Goal: Task Accomplishment & Management: Manage account settings

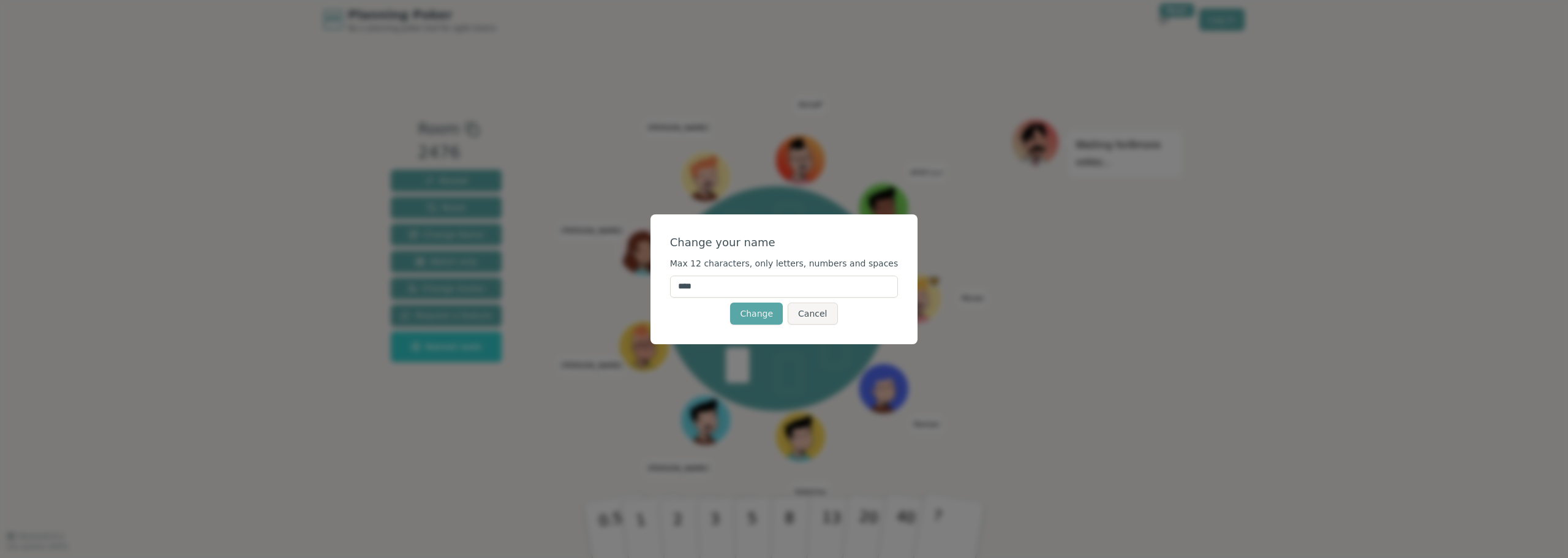
click at [753, 288] on input "****" at bounding box center [785, 287] width 228 height 22
type input "******"
click at [724, 241] on div "Change your name" at bounding box center [785, 242] width 228 height 17
click at [774, 318] on button "Change" at bounding box center [756, 314] width 53 height 22
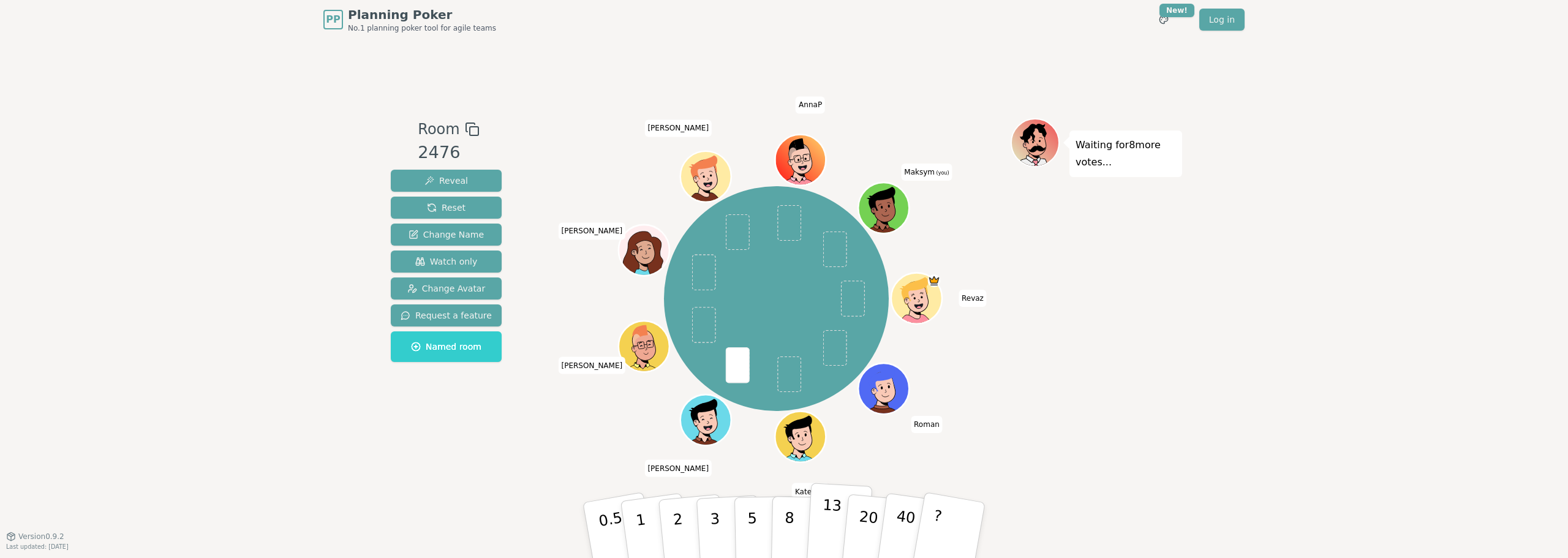
click at [837, 526] on p "13" at bounding box center [831, 530] width 22 height 67
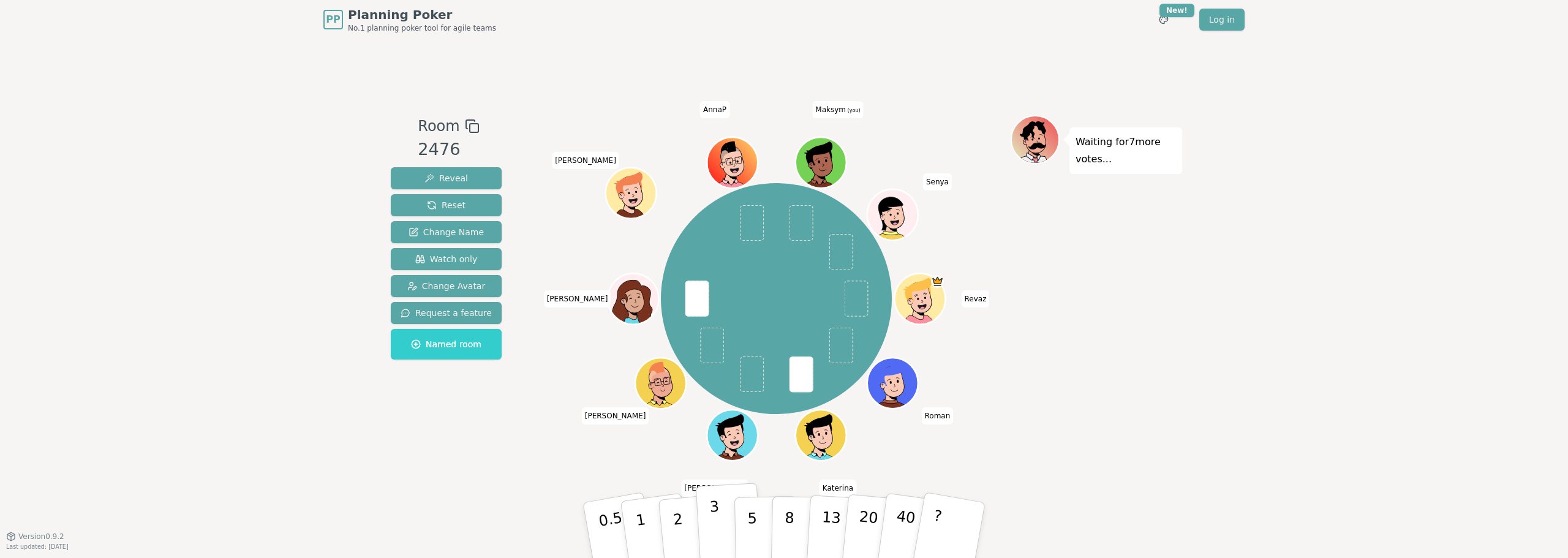
click at [716, 519] on p "3" at bounding box center [716, 531] width 13 height 66
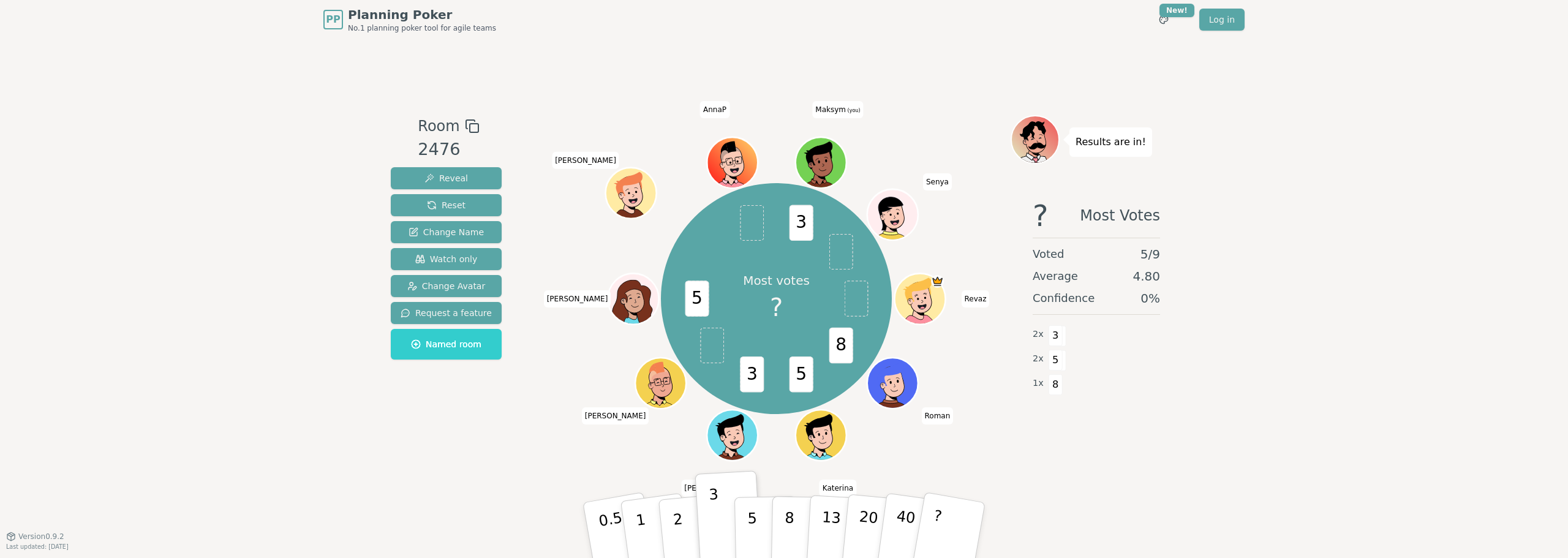
click at [818, 156] on icon at bounding box center [822, 158] width 40 height 5
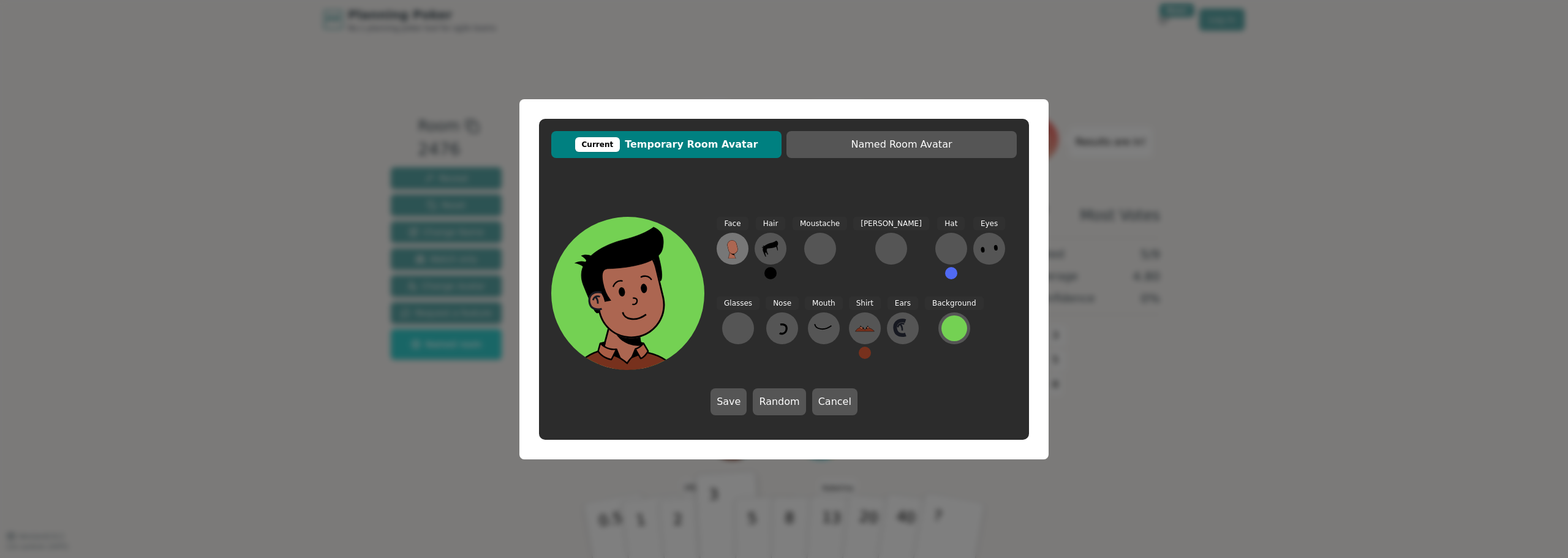
click at [735, 239] on button at bounding box center [732, 249] width 32 height 32
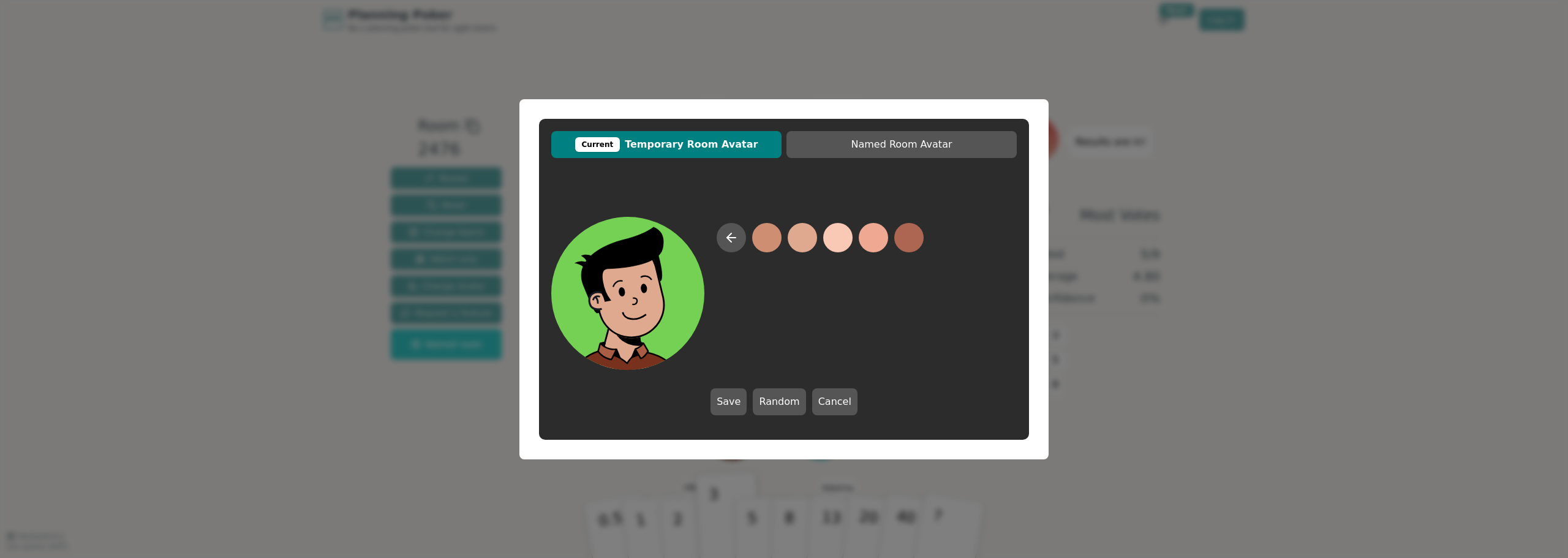
click at [836, 237] on button at bounding box center [838, 238] width 29 height 29
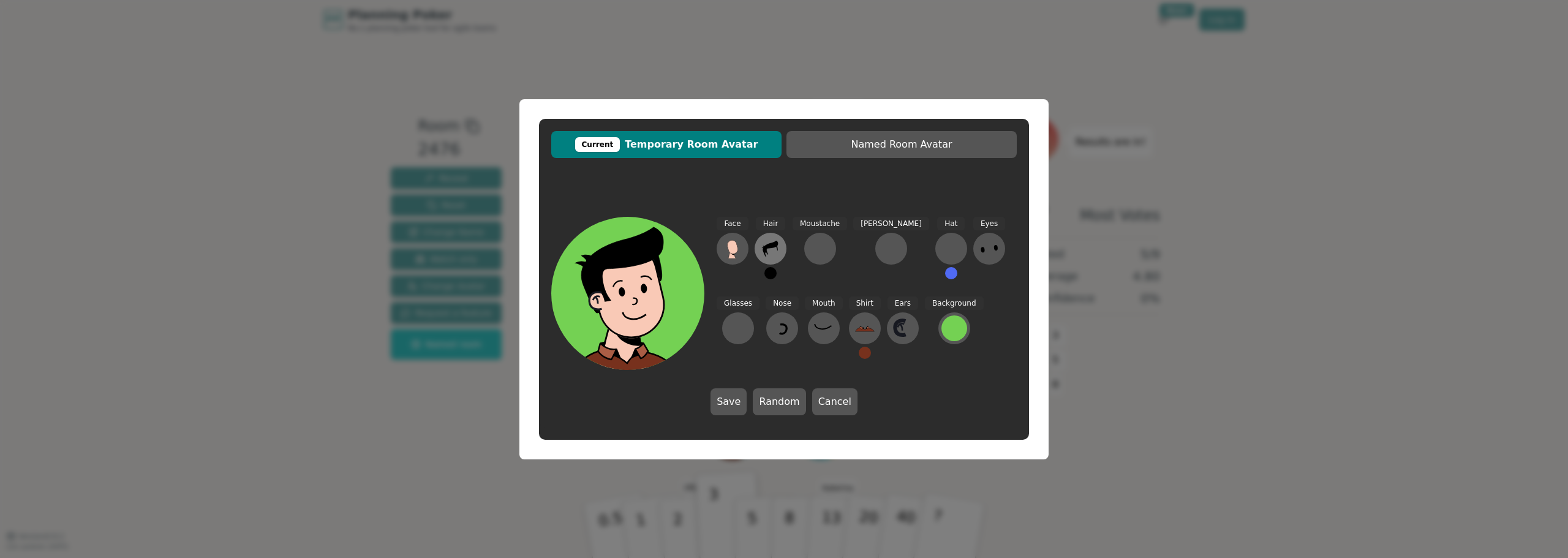
click at [768, 242] on icon at bounding box center [771, 249] width 19 height 19
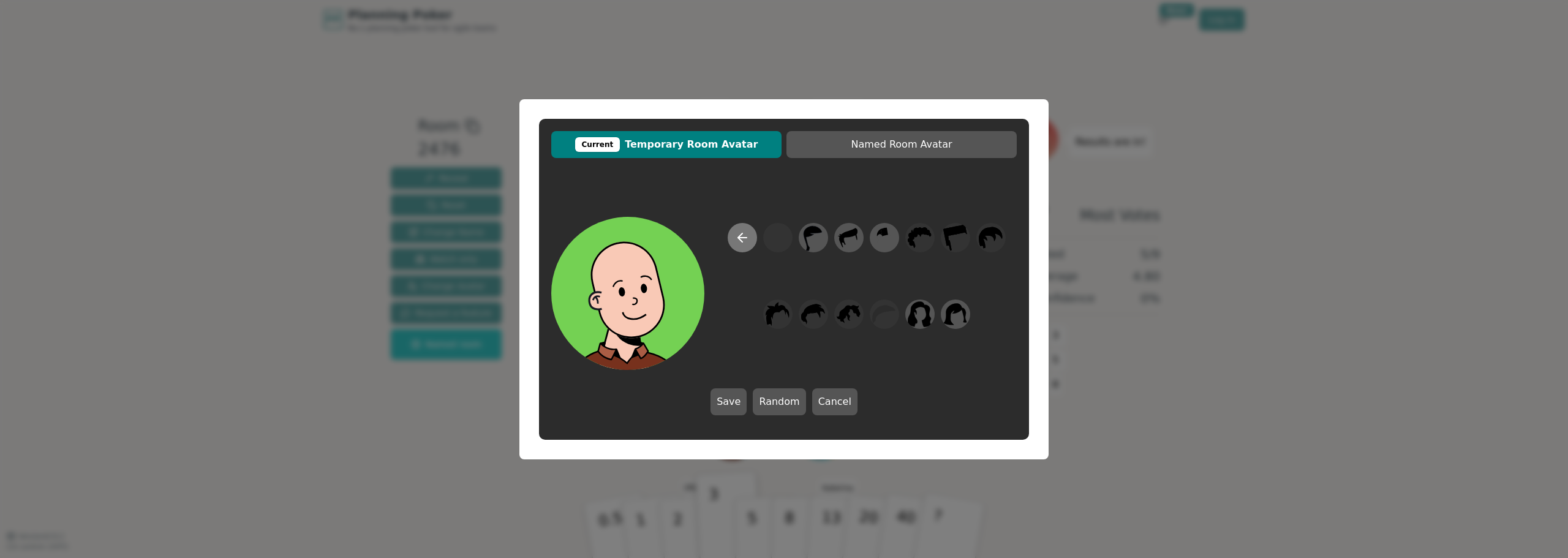
click at [738, 238] on icon at bounding box center [742, 238] width 8 height 0
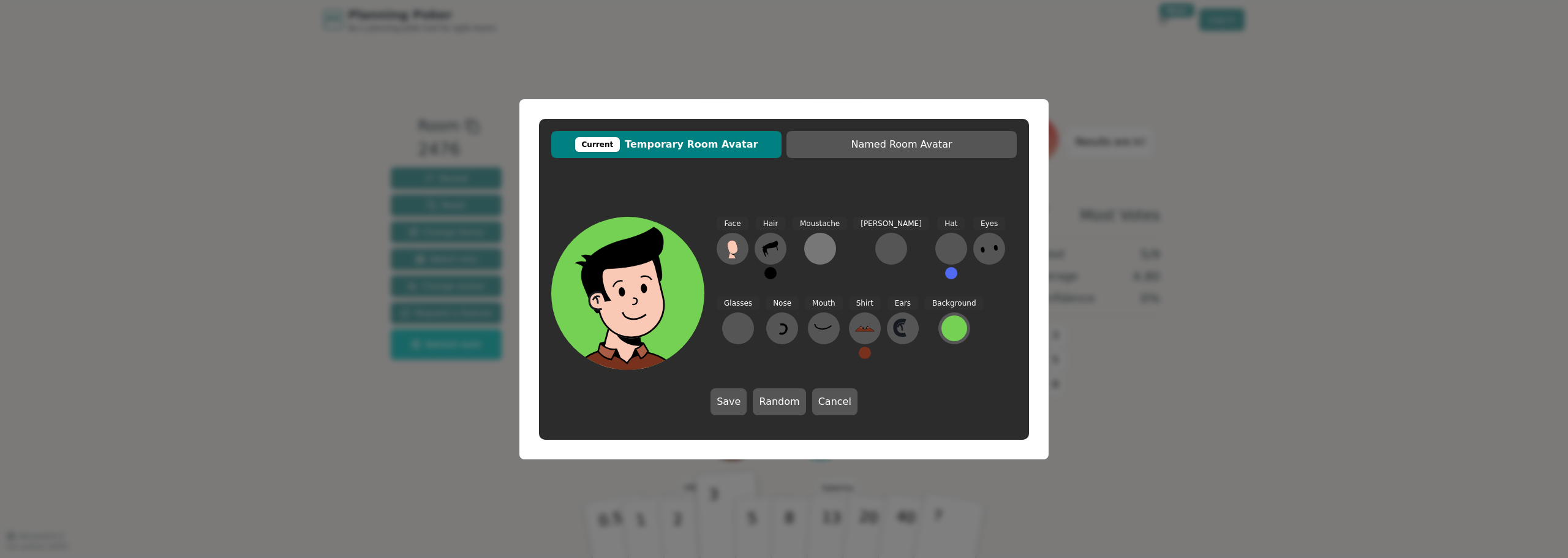
click at [813, 242] on div at bounding box center [820, 249] width 19 height 19
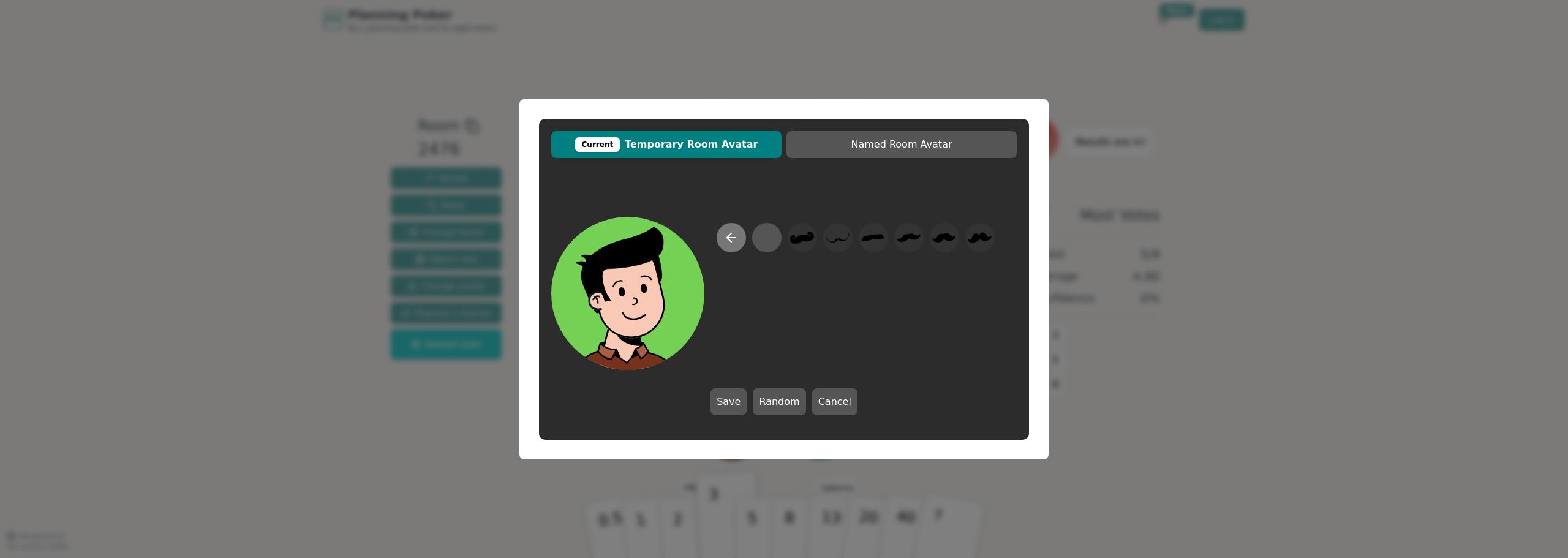
click at [731, 241] on icon at bounding box center [732, 238] width 15 height 15
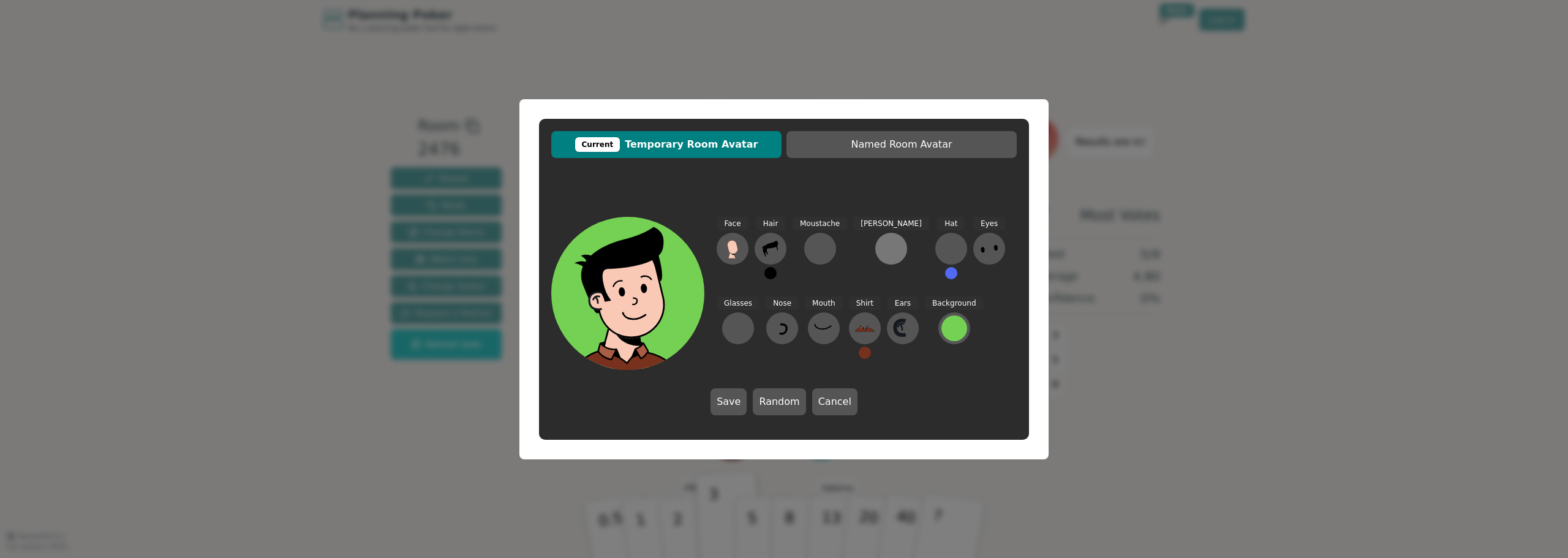
click at [882, 245] on div at bounding box center [892, 249] width 19 height 19
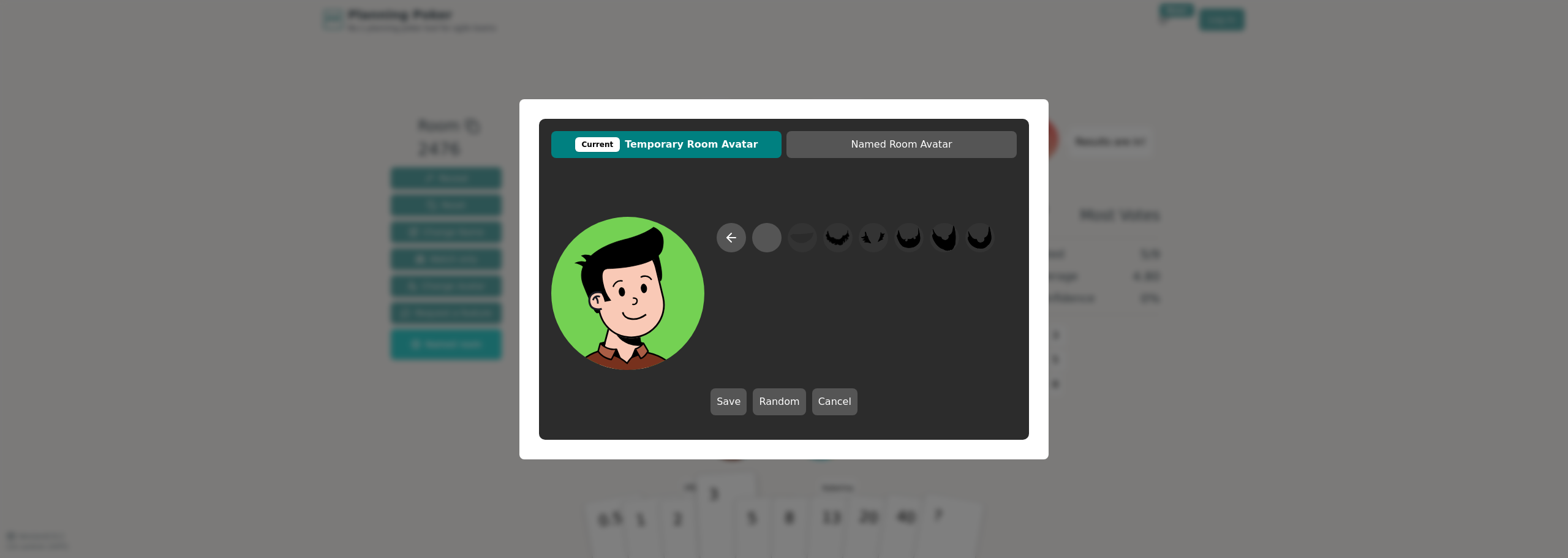
click at [714, 234] on div at bounding box center [783, 293] width 465 height 153
click at [718, 233] on button at bounding box center [731, 238] width 29 height 29
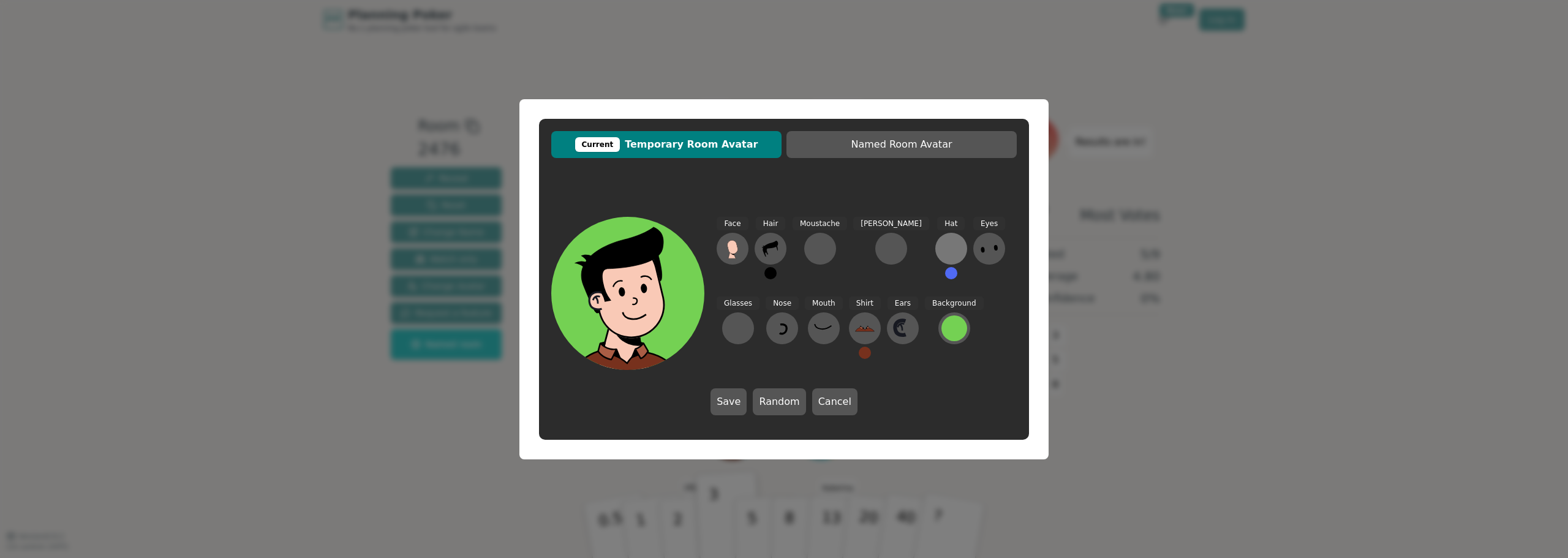
click at [942, 248] on div at bounding box center [951, 249] width 19 height 19
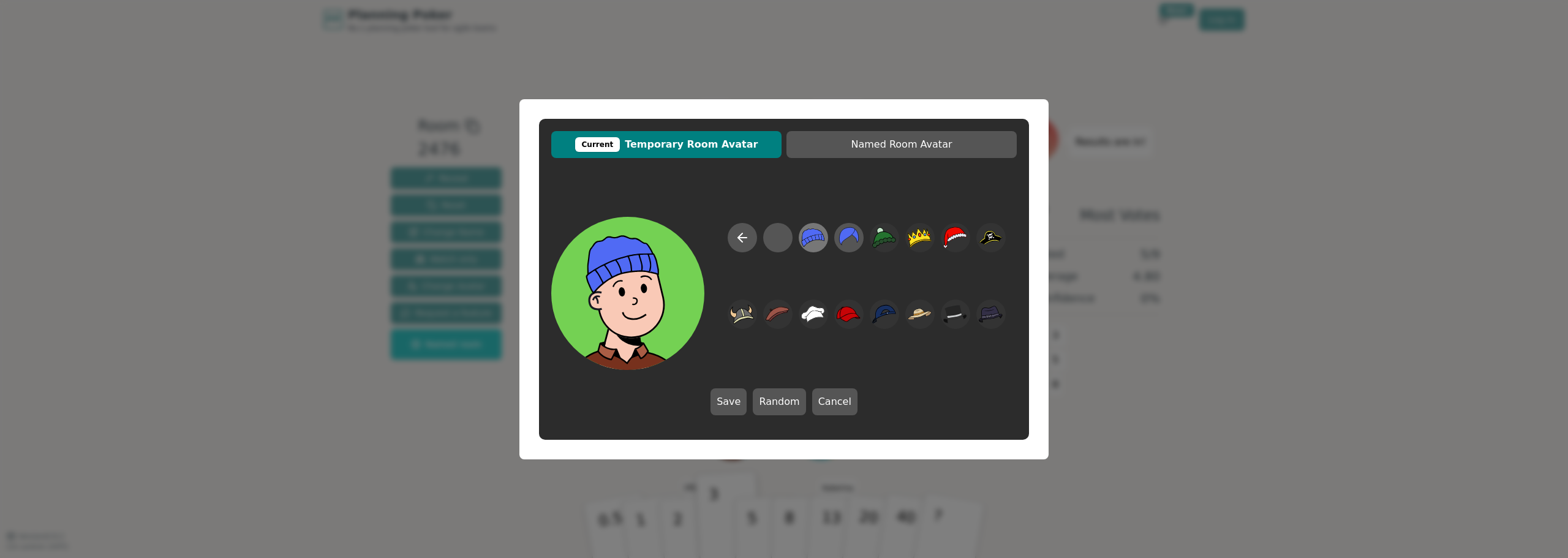
click at [818, 242] on icon at bounding box center [813, 237] width 24 height 28
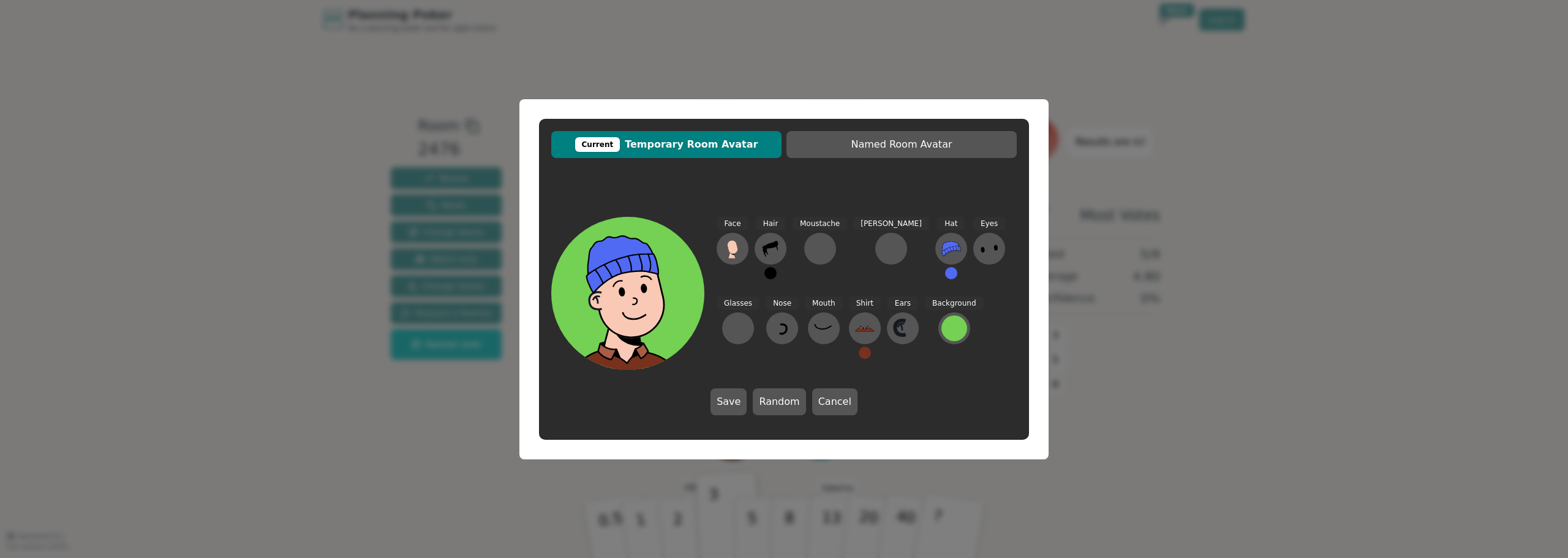
click at [945, 270] on button at bounding box center [951, 273] width 12 height 12
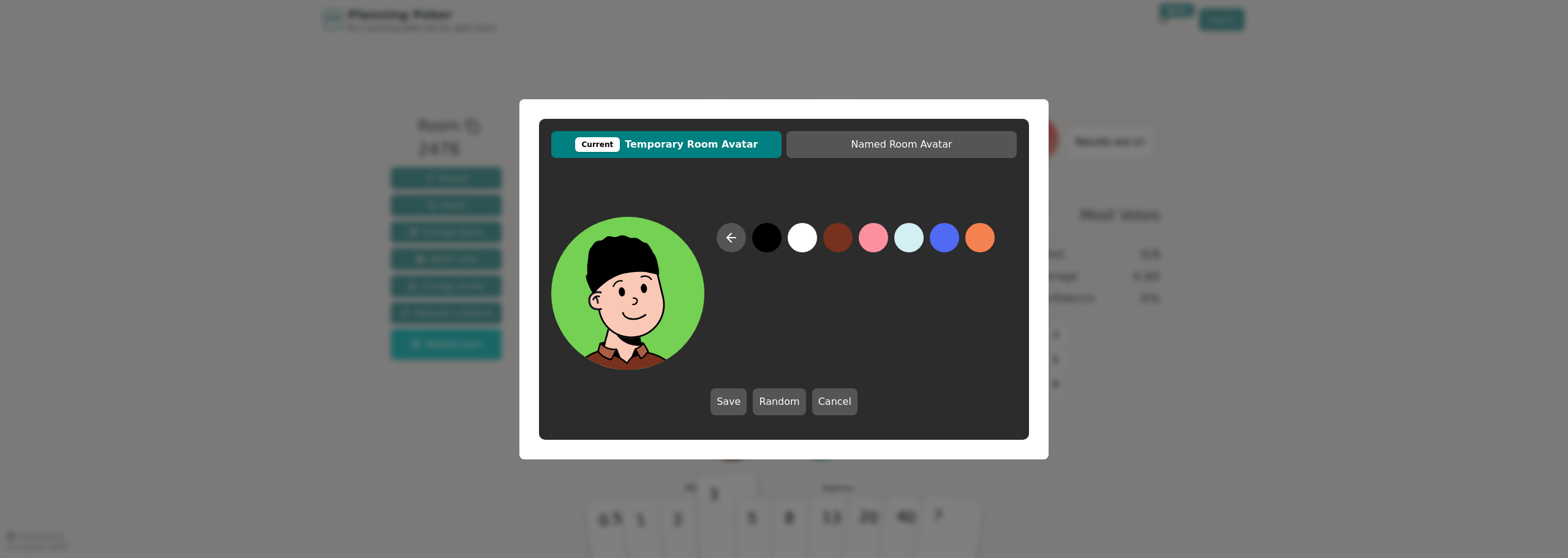
click at [769, 237] on button at bounding box center [766, 238] width 29 height 29
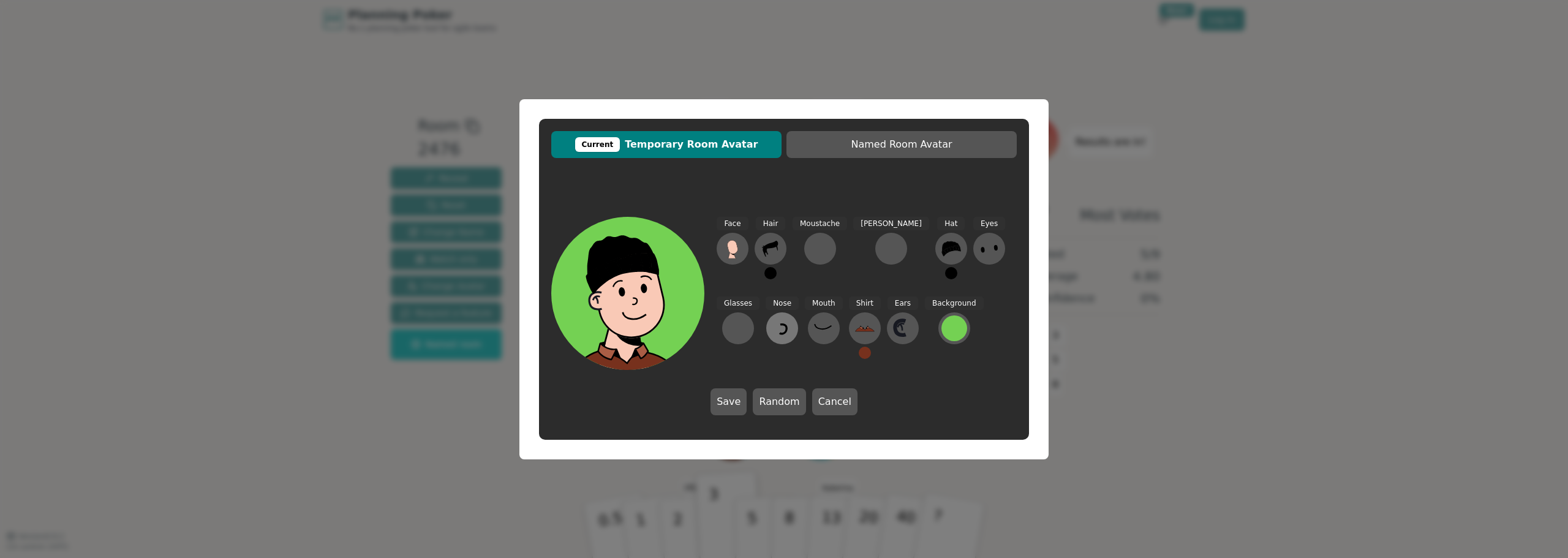
click at [773, 326] on icon at bounding box center [783, 329] width 19 height 19
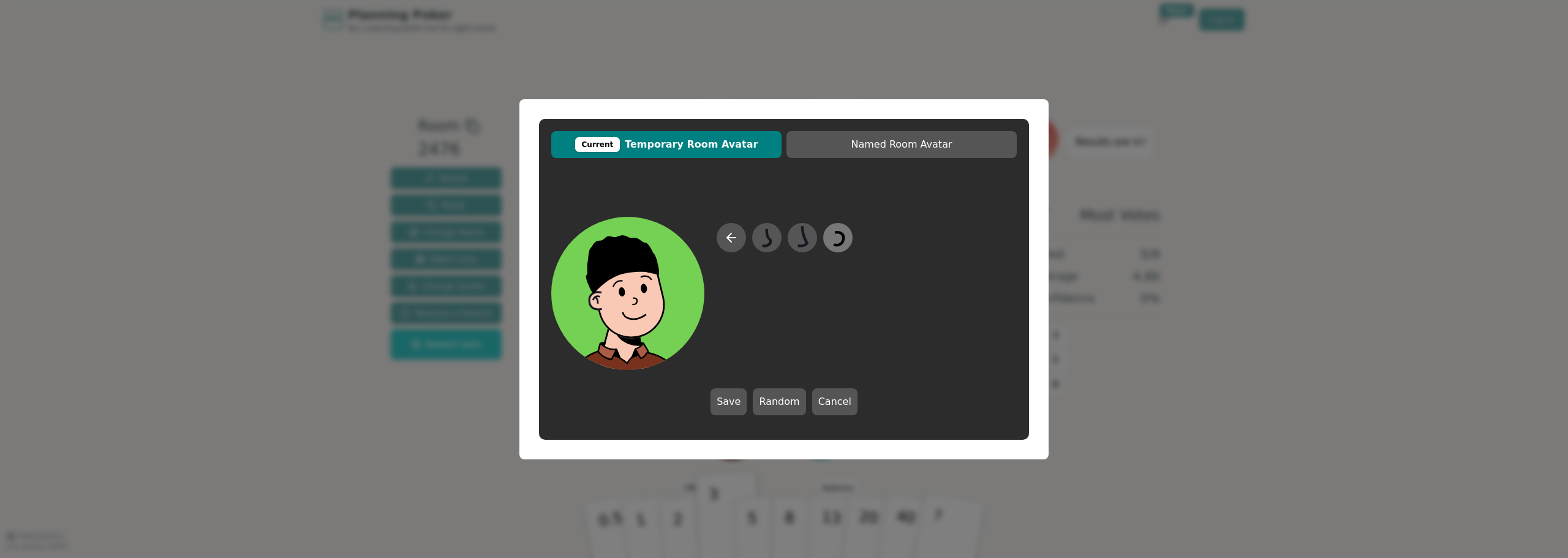
click at [844, 241] on icon at bounding box center [839, 238] width 10 height 13
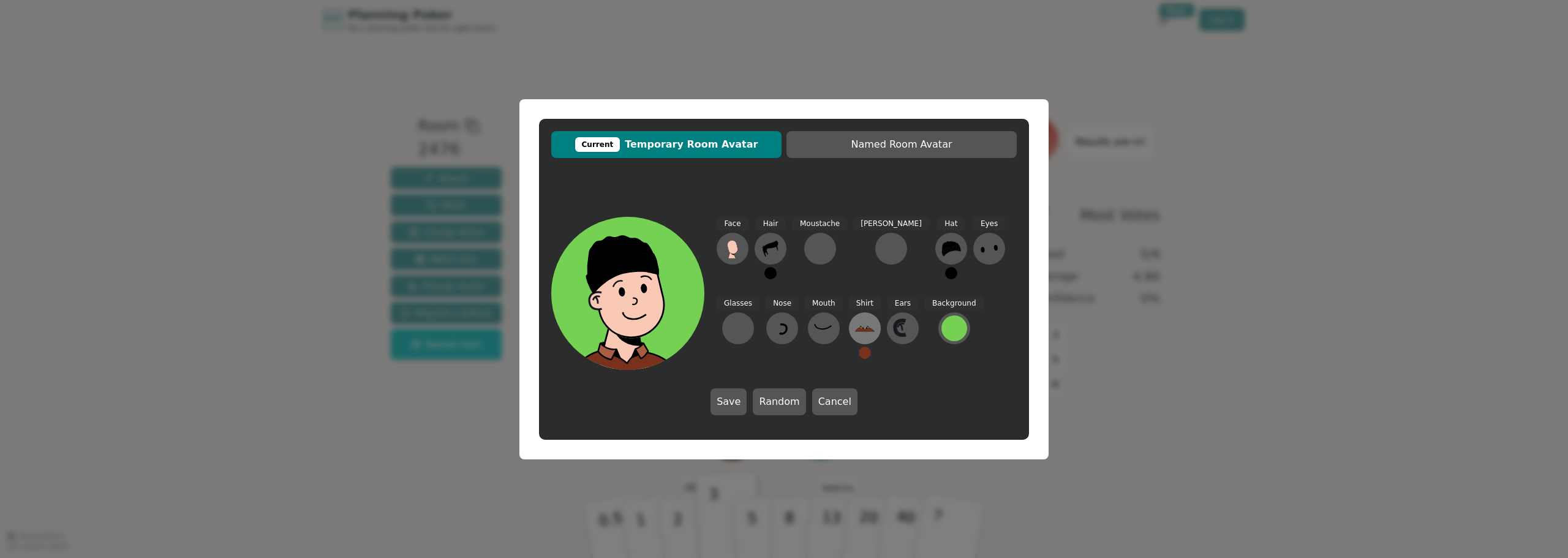
click at [855, 330] on icon at bounding box center [864, 329] width 19 height 4
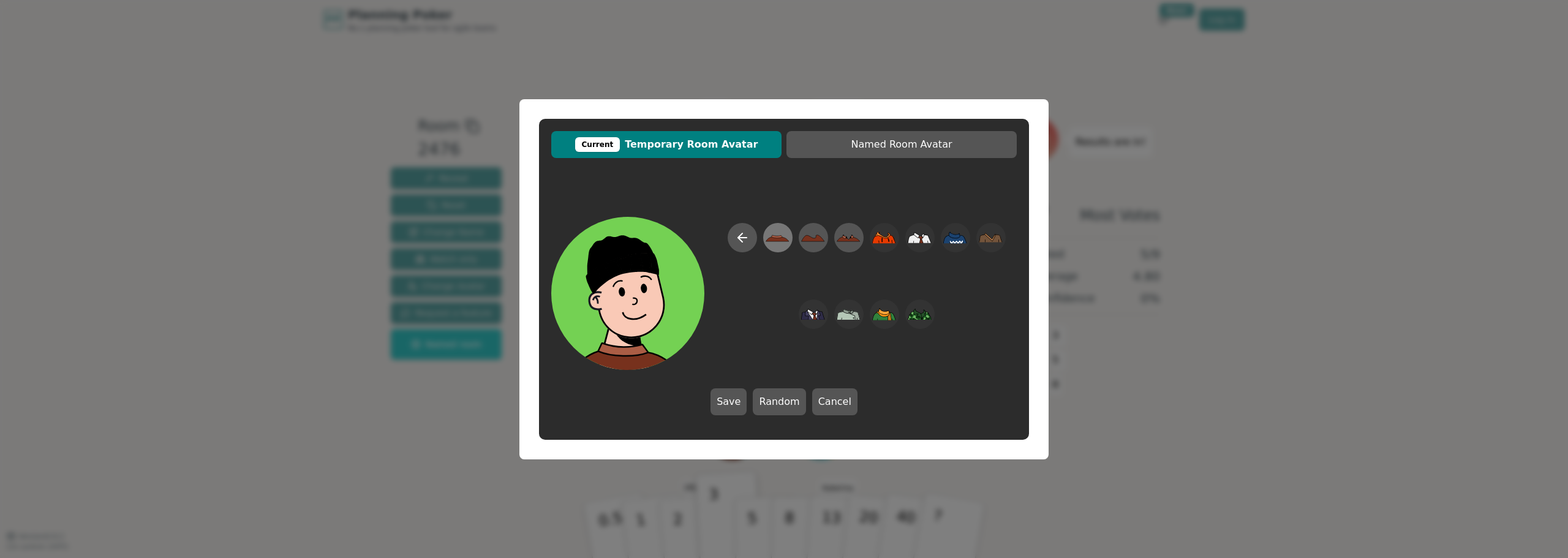
click at [771, 243] on icon at bounding box center [777, 237] width 24 height 28
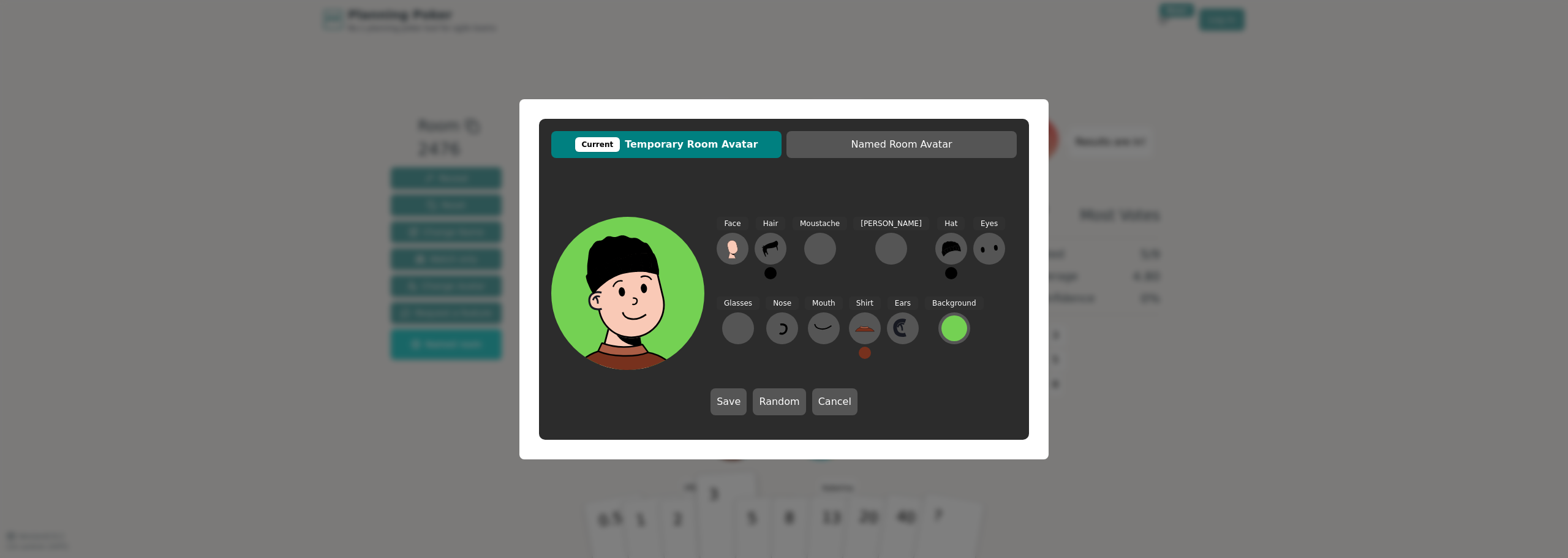
click at [859, 350] on button at bounding box center [865, 353] width 12 height 12
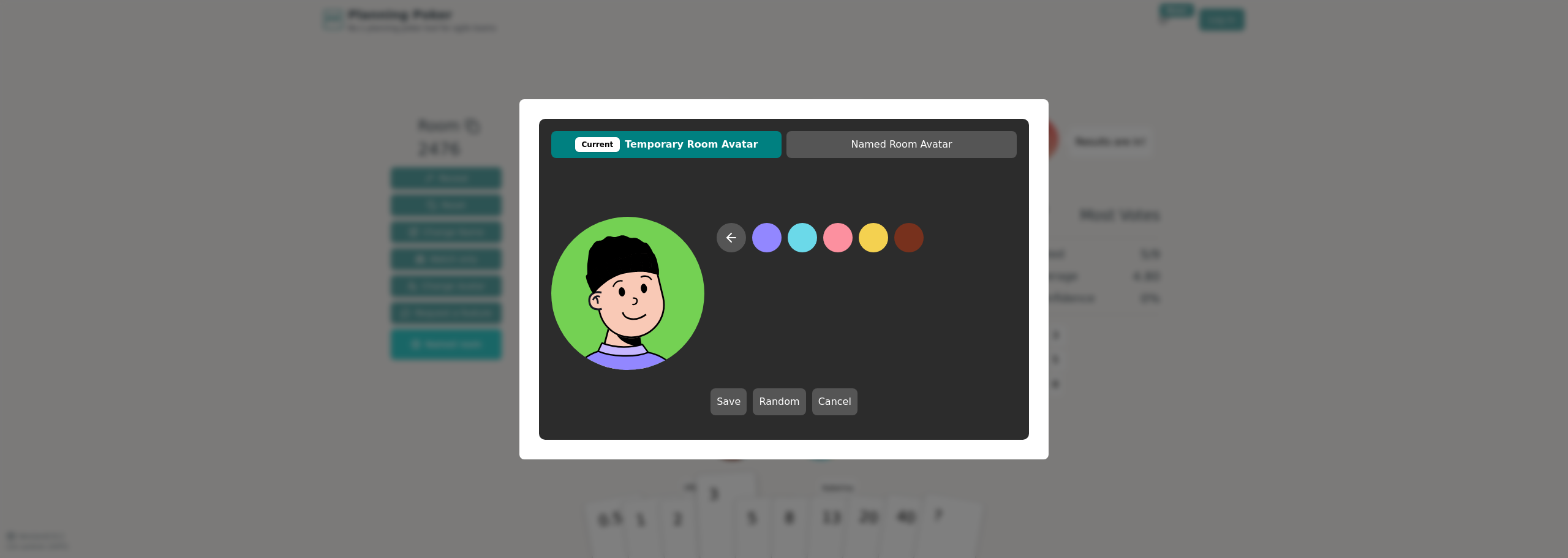
click at [776, 246] on button at bounding box center [766, 238] width 29 height 29
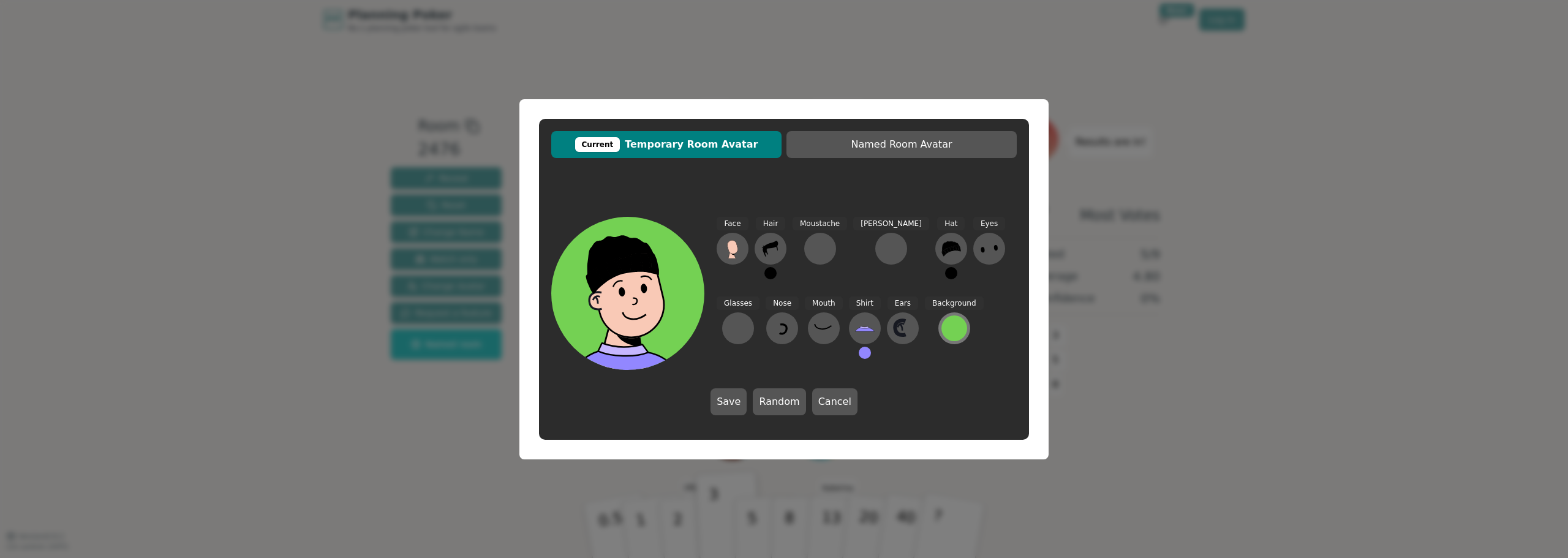
click at [942, 326] on div at bounding box center [954, 329] width 25 height 25
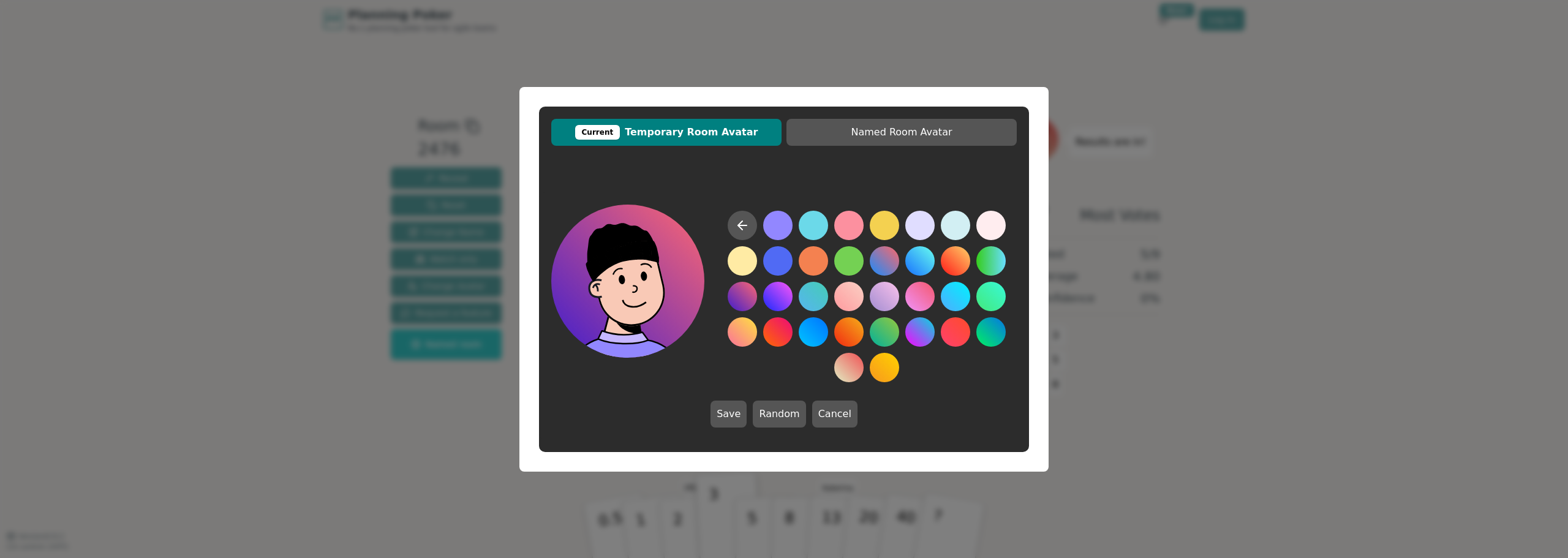
click at [738, 298] on button at bounding box center [742, 296] width 29 height 29
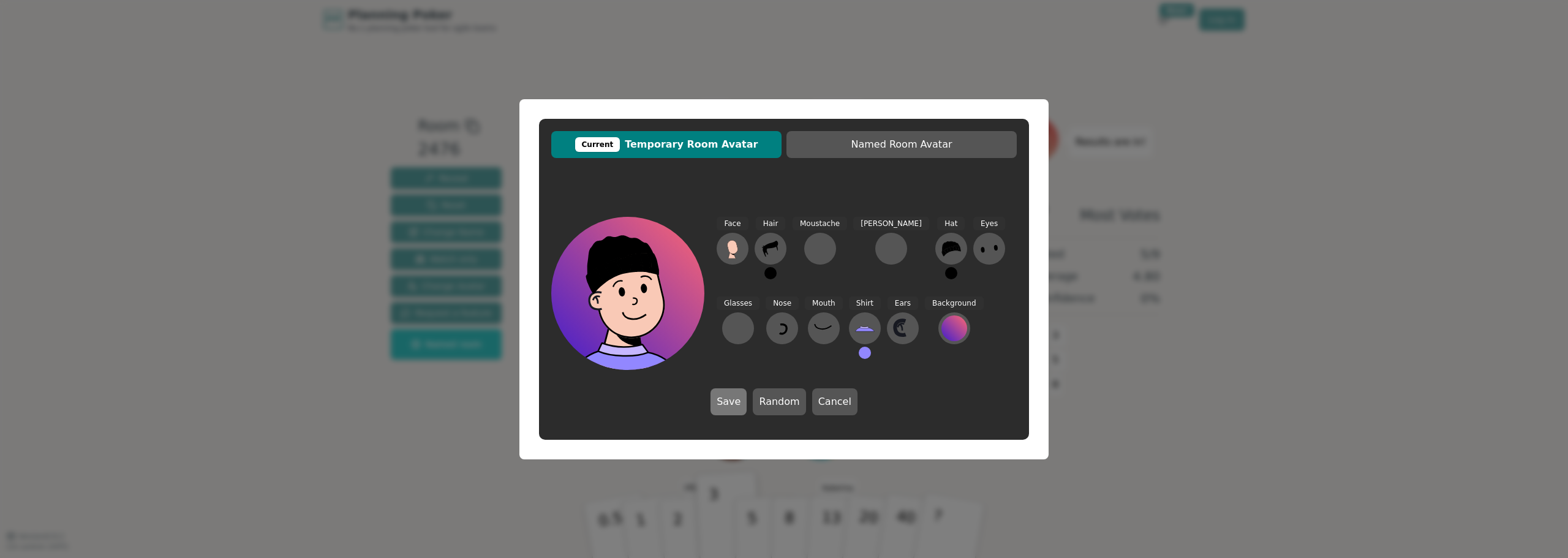
click at [731, 401] on button "Save" at bounding box center [729, 402] width 36 height 27
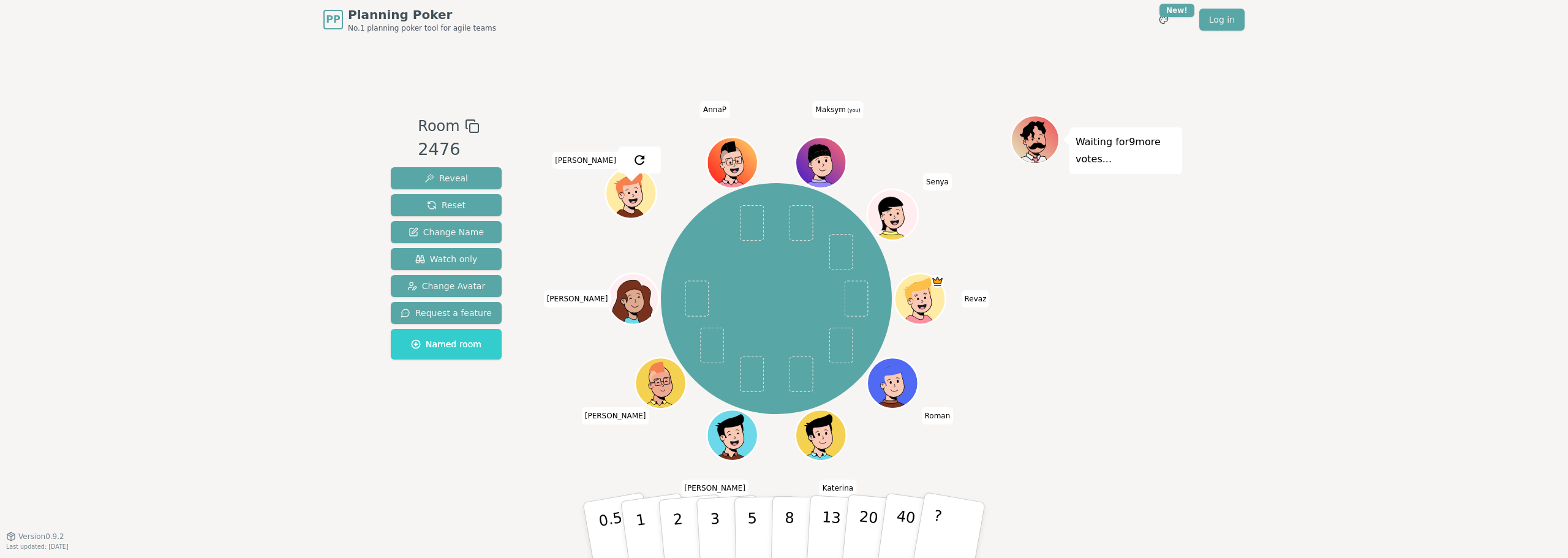
click at [827, 176] on div at bounding box center [822, 178] width 49 height 45
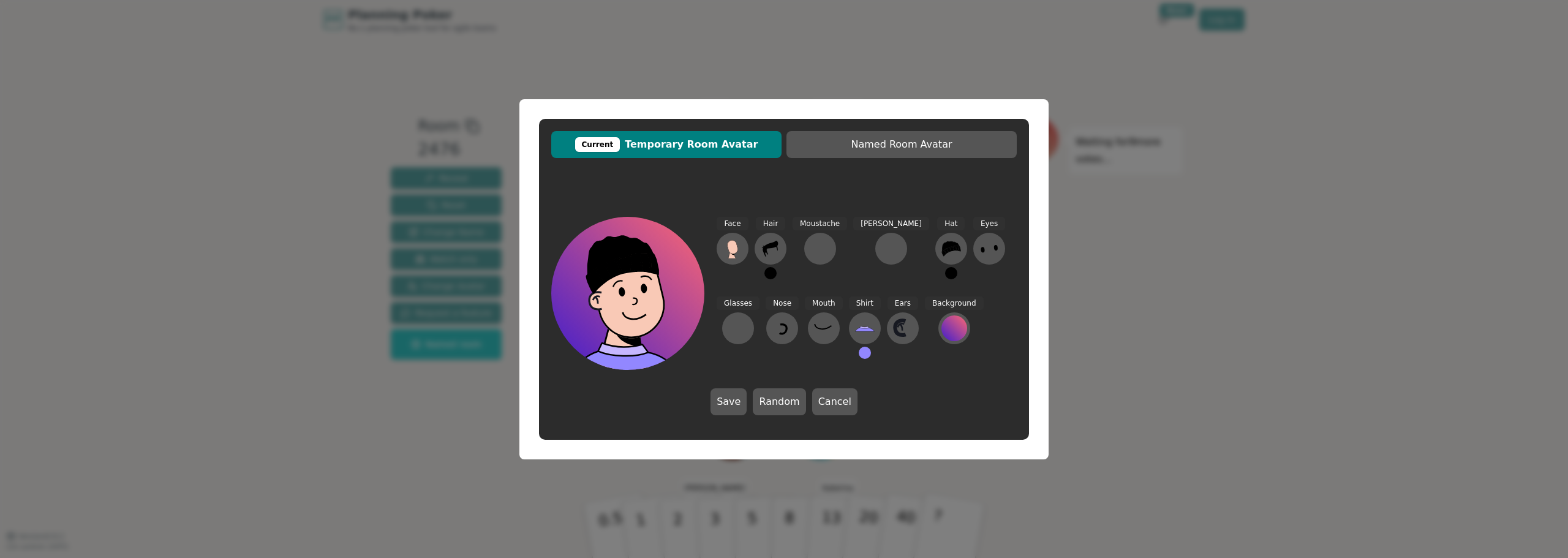
click at [859, 353] on button at bounding box center [865, 353] width 12 height 12
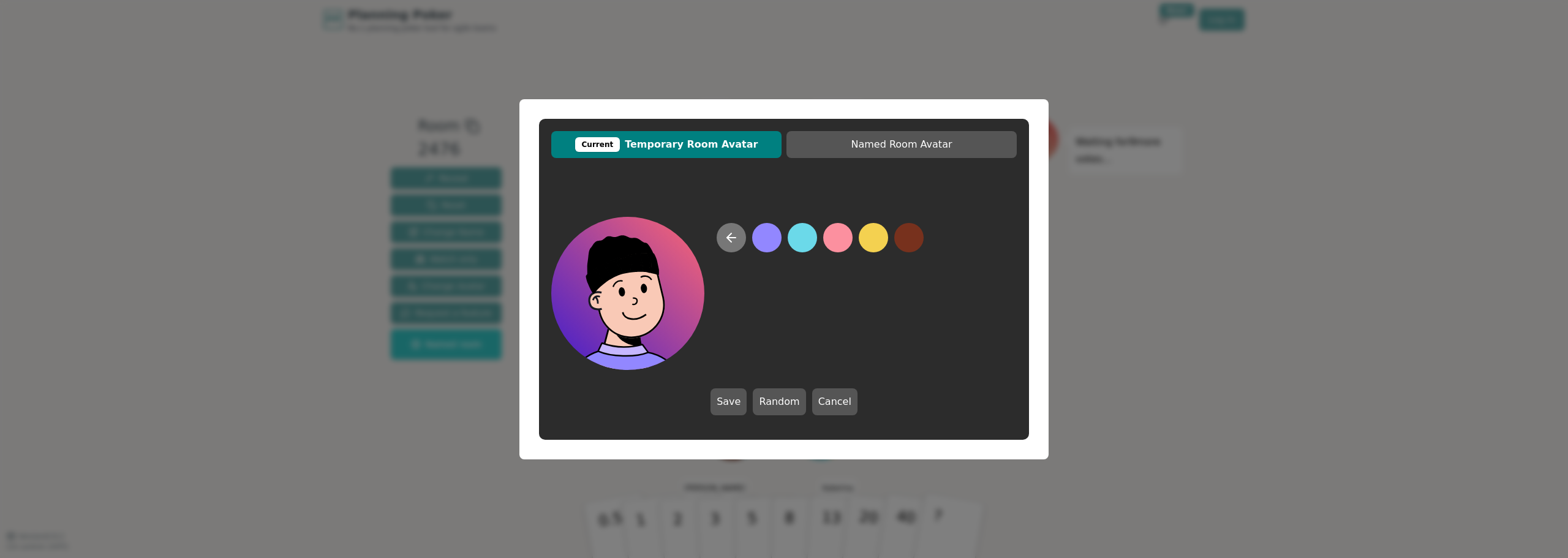
click at [729, 241] on icon at bounding box center [732, 238] width 15 height 15
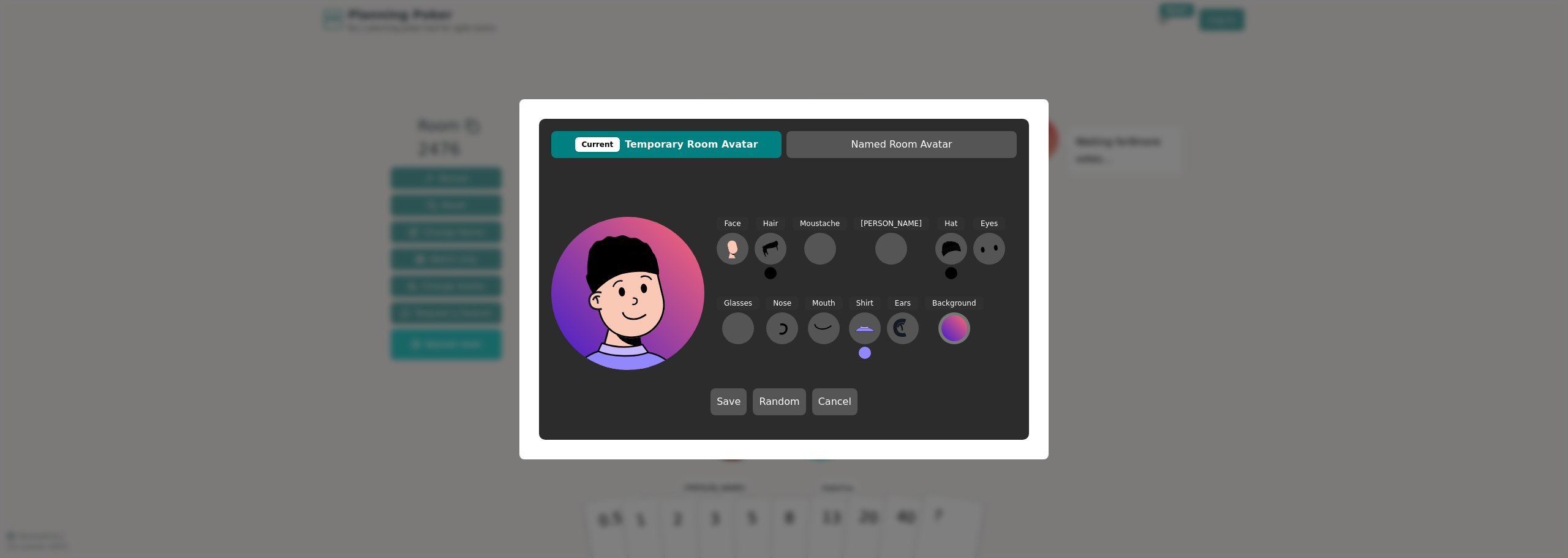
click at [942, 336] on div at bounding box center [954, 329] width 25 height 25
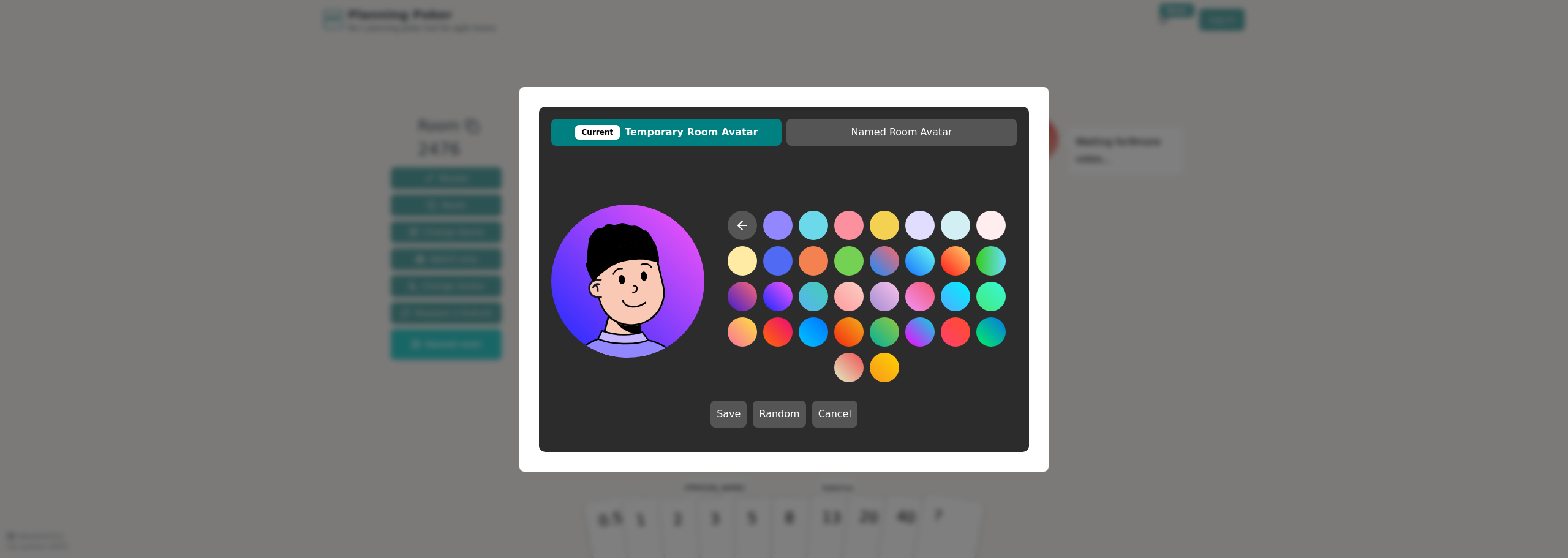
click at [772, 294] on button at bounding box center [777, 296] width 29 height 29
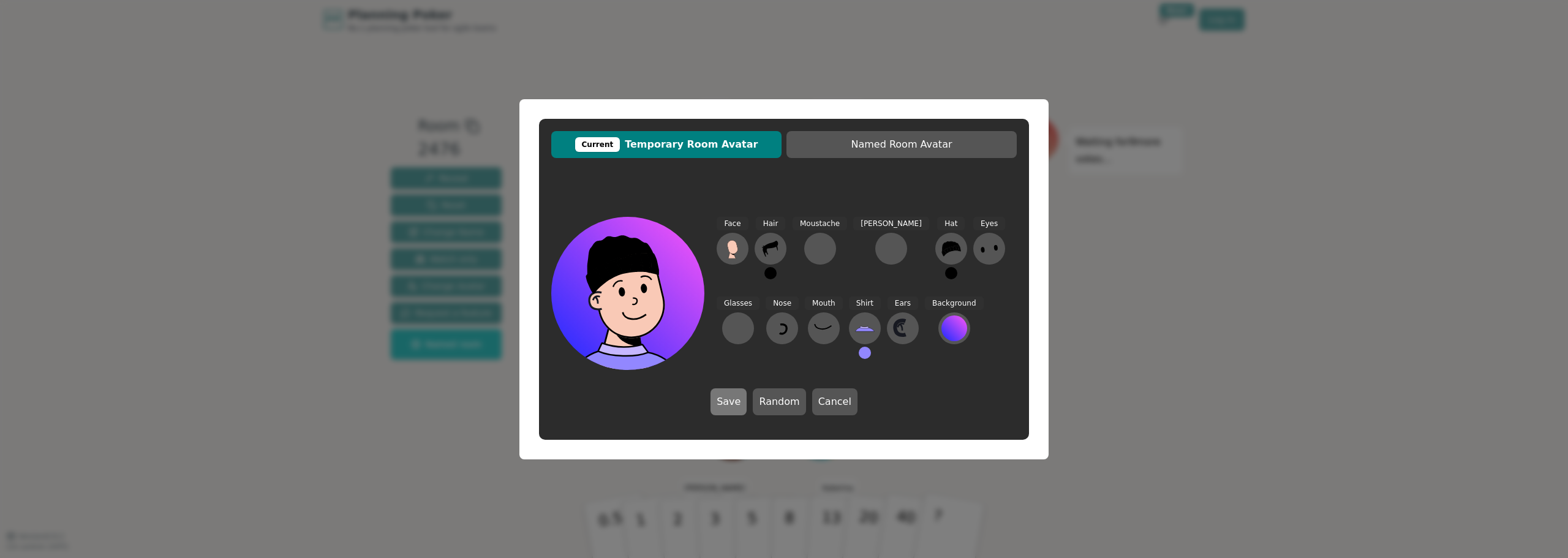
click at [738, 405] on button "Save" at bounding box center [729, 402] width 36 height 27
